Goal: Find contact information

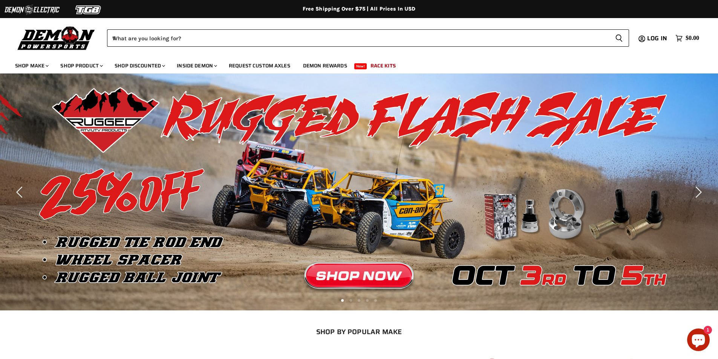
click at [673, 119] on link "Slide 1 of 5" at bounding box center [359, 191] width 718 height 237
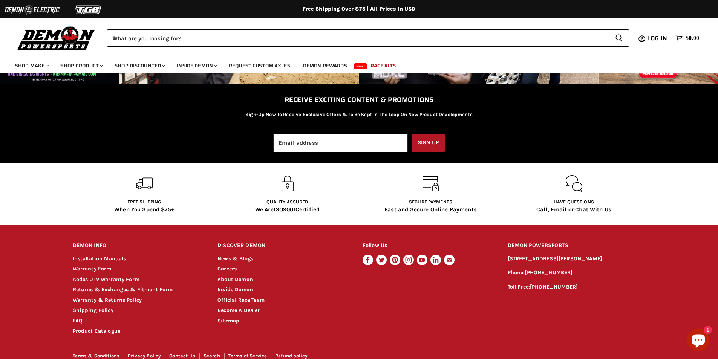
scroll to position [1369, 0]
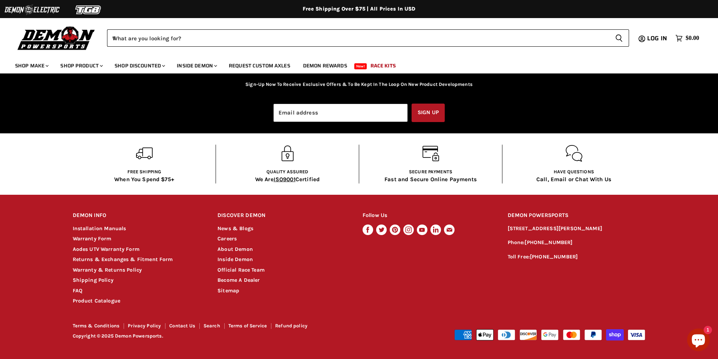
click at [453, 103] on div "Receive exciting Content & Promotions Sign-Up Now To Receive Exclusive Offers &…" at bounding box center [359, 94] width 573 height 57
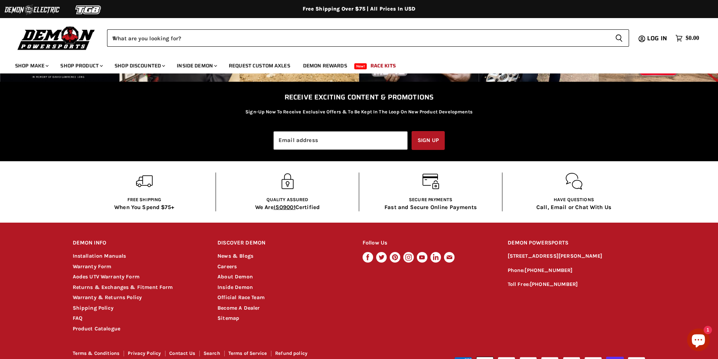
scroll to position [1451, 0]
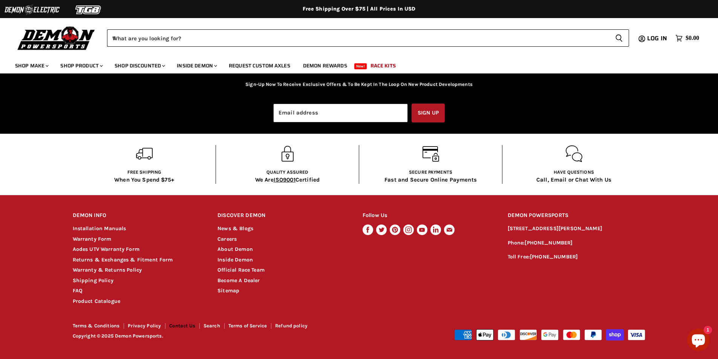
click at [177, 325] on link "Contact Us" at bounding box center [182, 326] width 26 height 6
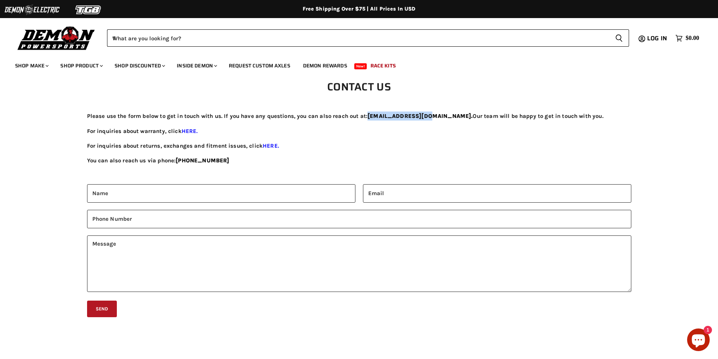
drag, startPoint x: 424, startPoint y: 117, endPoint x: 370, endPoint y: 111, distance: 54.2
click at [370, 111] on article "Contact Us Please use the form below to get in touch with us. If you have any q…" at bounding box center [359, 291] width 718 height 421
copy strong "pdisales@pdintl.ca"
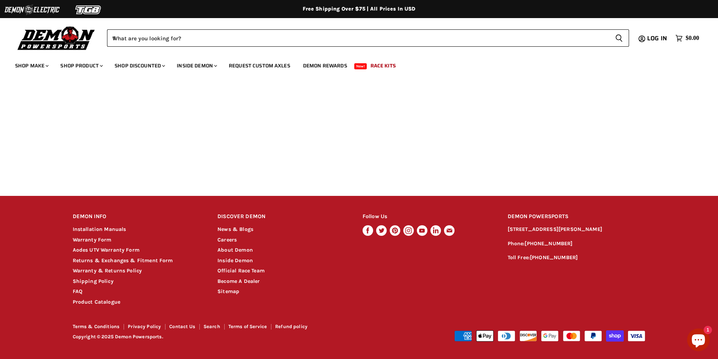
scroll to position [343, 0]
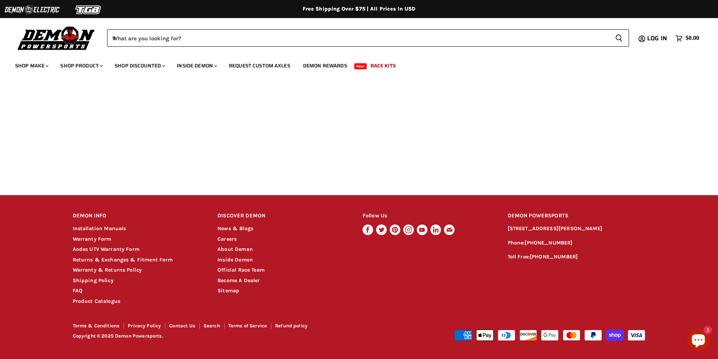
click at [415, 150] on form "Name Email Phone Number Message Send" at bounding box center [359, -1] width 544 height 317
